Goal: Task Accomplishment & Management: Manage account settings

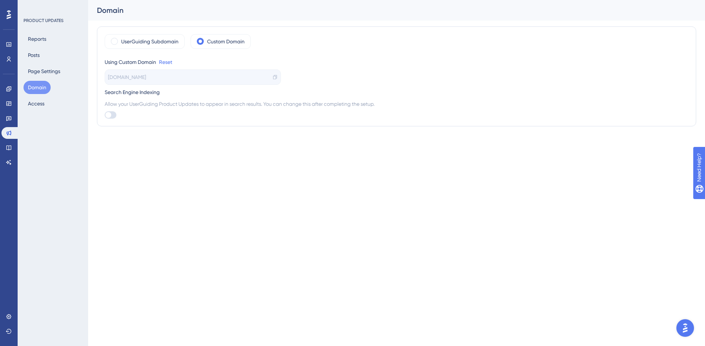
click at [107, 116] on div at bounding box center [108, 115] width 6 height 6
click at [105, 115] on input "checkbox" at bounding box center [104, 115] width 0 height 0
checkbox input "true"
click at [58, 136] on div "PRODUCT UPDATES Reports Posts Page Settings Domain Access" at bounding box center [53, 173] width 71 height 346
click at [34, 54] on button "Posts" at bounding box center [34, 54] width 21 height 13
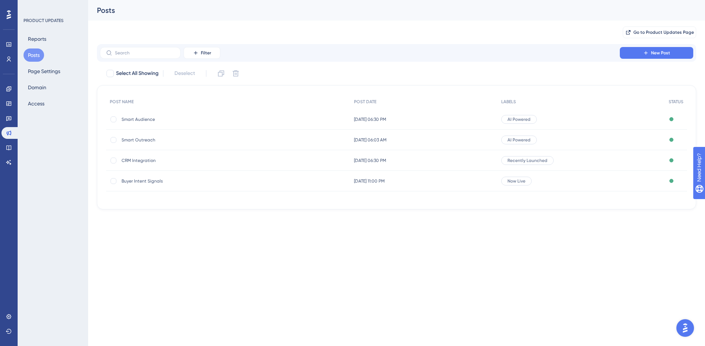
click at [148, 120] on span "Smart Audience" at bounding box center [181, 119] width 118 height 6
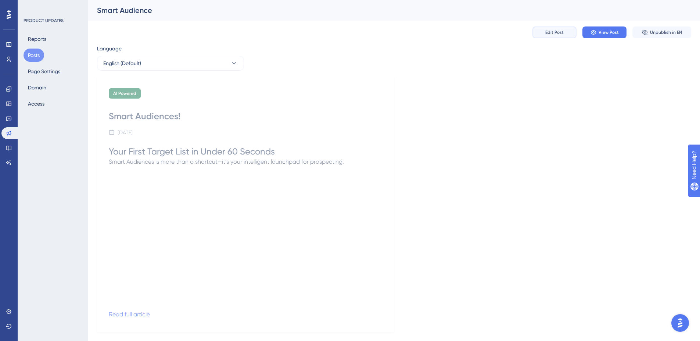
click at [549, 35] on span "Edit Post" at bounding box center [554, 32] width 18 height 6
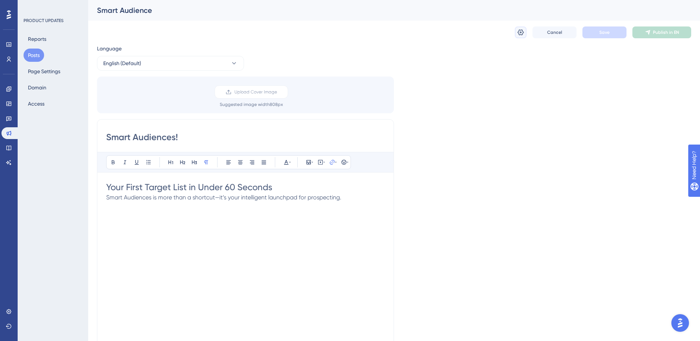
click at [519, 33] on icon at bounding box center [520, 32] width 7 height 7
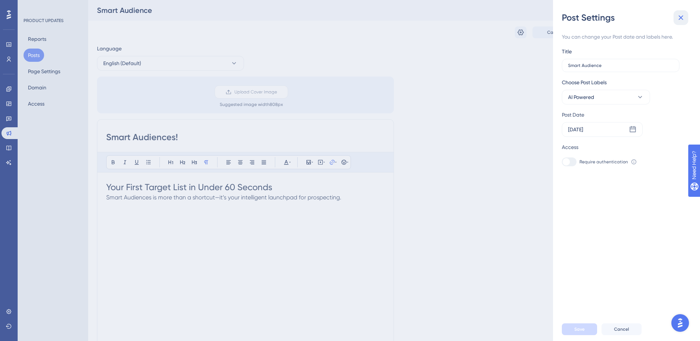
click at [681, 15] on icon at bounding box center [680, 17] width 9 height 9
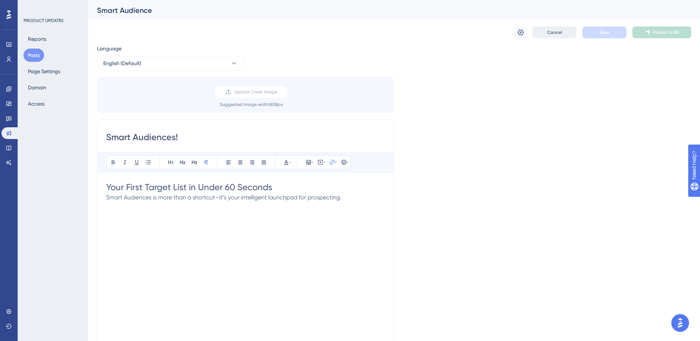
click at [551, 37] on button "Cancel" at bounding box center [554, 32] width 44 height 12
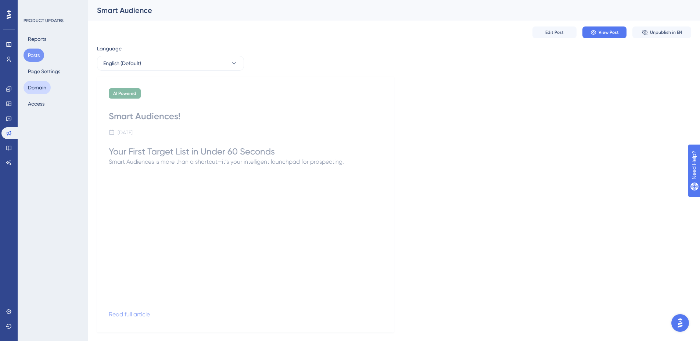
click at [34, 84] on button "Domain" at bounding box center [37, 87] width 27 height 13
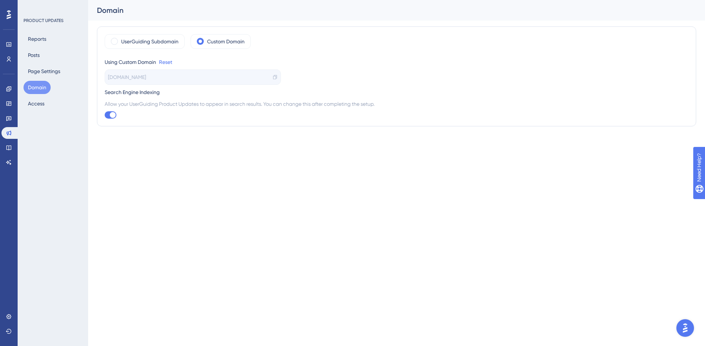
click at [114, 116] on div at bounding box center [113, 115] width 6 height 6
click at [105, 115] on input "checkbox" at bounding box center [104, 115] width 0 height 0
checkbox input "false"
click at [10, 145] on icon at bounding box center [9, 148] width 6 height 6
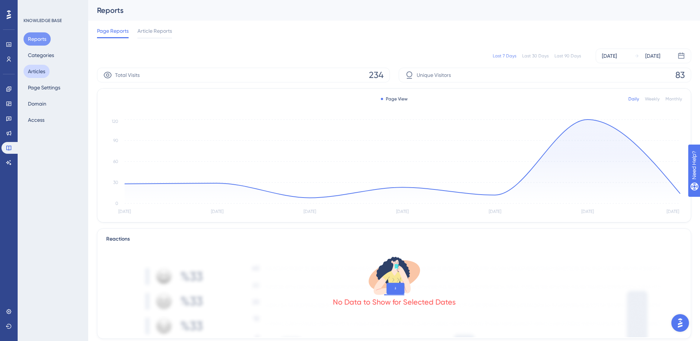
click at [34, 69] on button "Articles" at bounding box center [37, 71] width 26 height 13
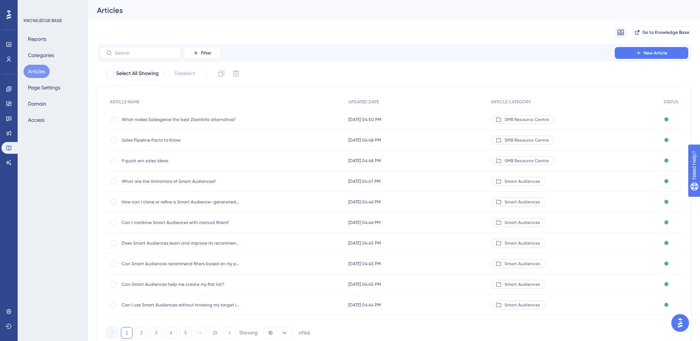
click at [147, 139] on span "Sales Pipeline Facts to Know" at bounding box center [181, 140] width 118 height 6
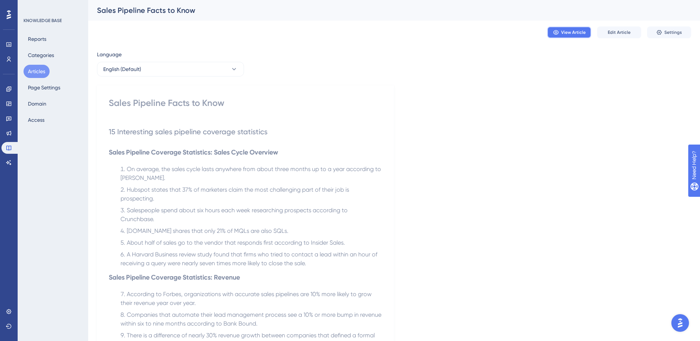
click at [564, 32] on span "View Article" at bounding box center [573, 32] width 25 height 6
click at [620, 34] on span "Edit Article" at bounding box center [619, 32] width 23 height 6
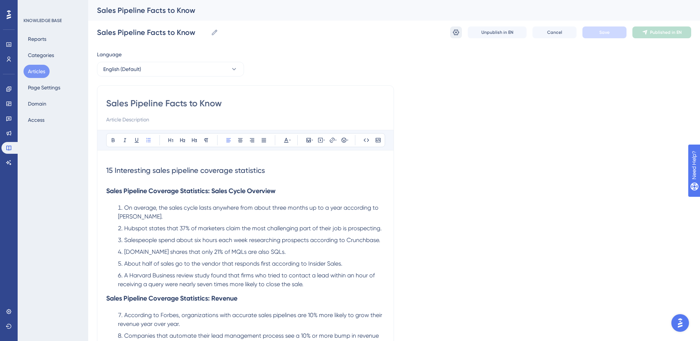
click at [455, 35] on icon at bounding box center [455, 32] width 7 height 7
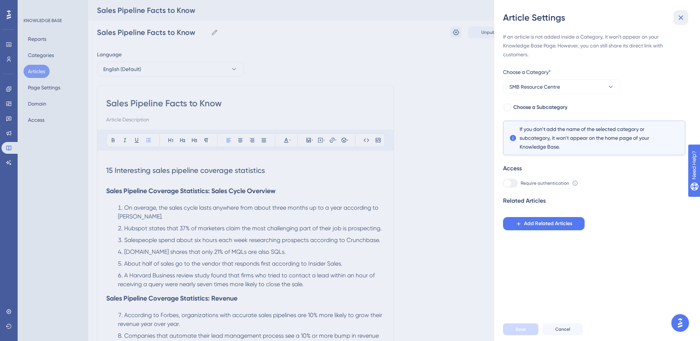
click at [682, 15] on icon at bounding box center [680, 17] width 9 height 9
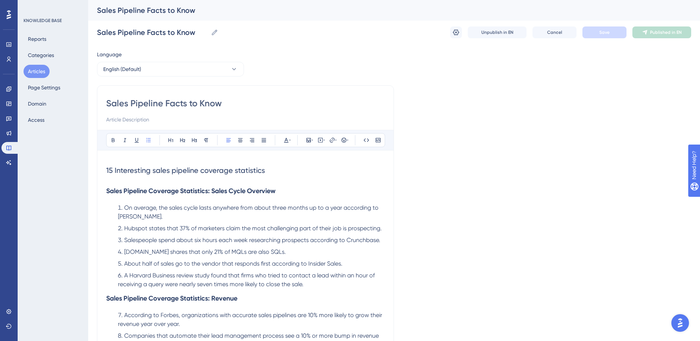
click at [68, 203] on div "KNOWLEDGE BASE Reports Categories Articles Page Settings Domain Access" at bounding box center [53, 170] width 71 height 341
click at [476, 73] on div "Language English (Default) Sales Pipeline Facts to Know Bold Italic Underline B…" at bounding box center [394, 303] width 594 height 506
drag, startPoint x: 5, startPoint y: 126, endPoint x: 6, endPoint y: 132, distance: 5.5
click at [6, 132] on div "Engagement Widgets Feedback Product Updates Knowledge Base AI Assistant" at bounding box center [8, 125] width 15 height 85
